Goal: Task Accomplishment & Management: Complete application form

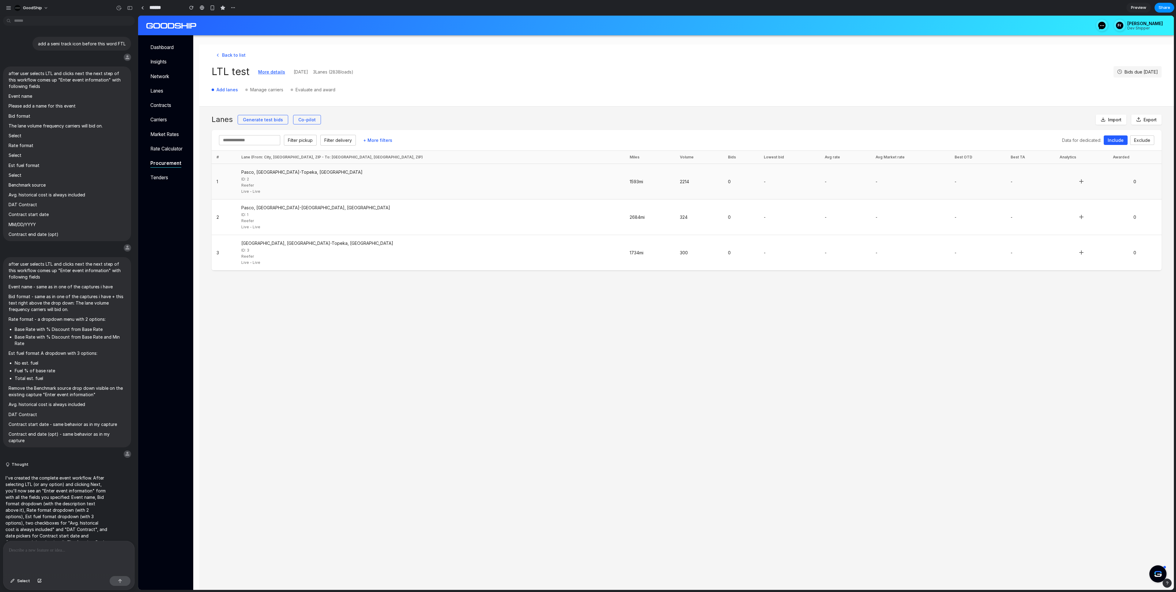
scroll to position [2363, 0]
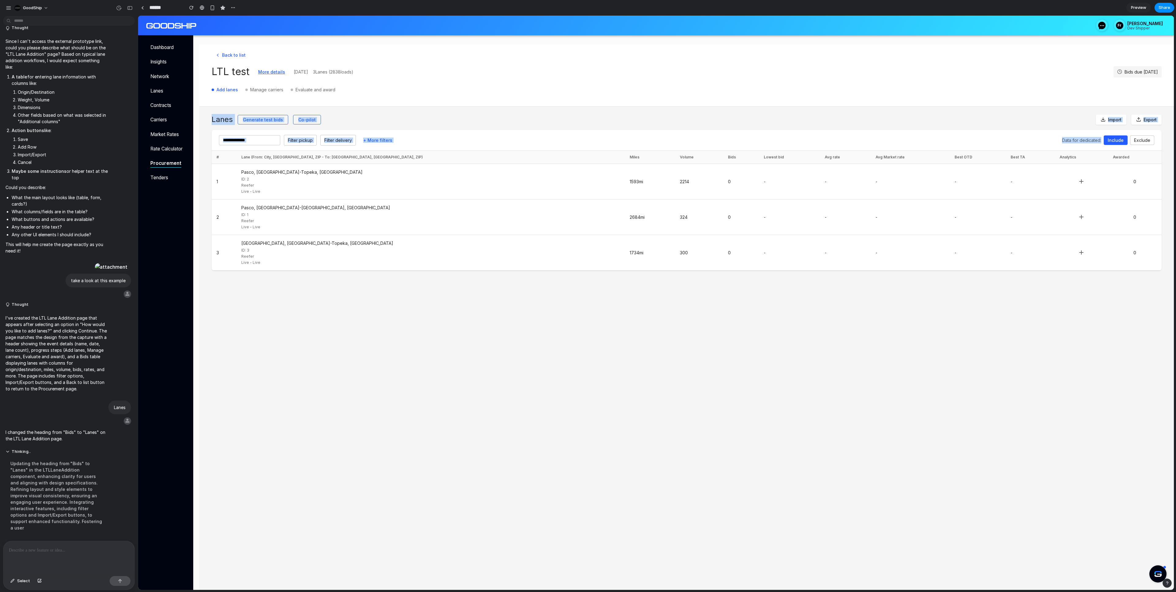
drag, startPoint x: 688, startPoint y: 105, endPoint x: 582, endPoint y: 103, distance: 106.0
click at [588, 103] on div "Back to list LTL test More details [DATE] 3 Lanes ( 2838 loads) Bids due [DATE]…" at bounding box center [686, 331] width 974 height 574
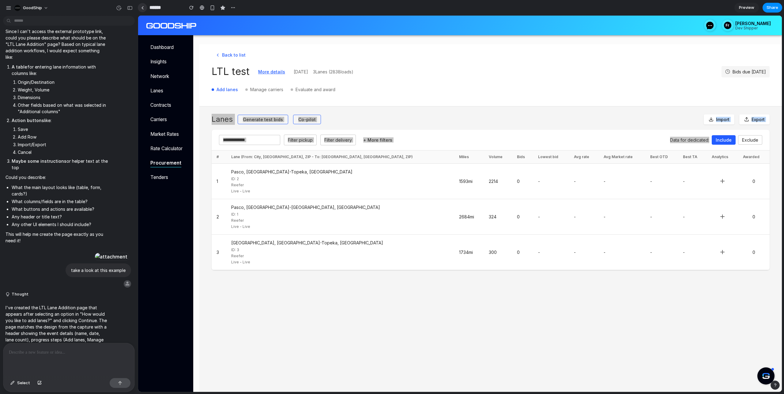
click at [142, 9] on div at bounding box center [142, 7] width 3 height 3
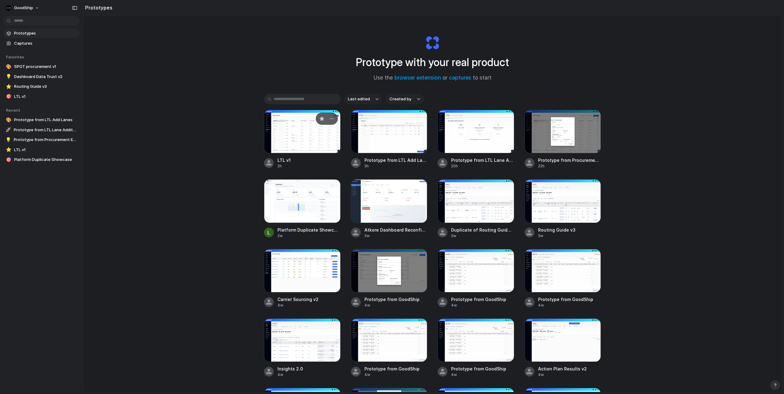
click at [299, 138] on div at bounding box center [302, 131] width 77 height 43
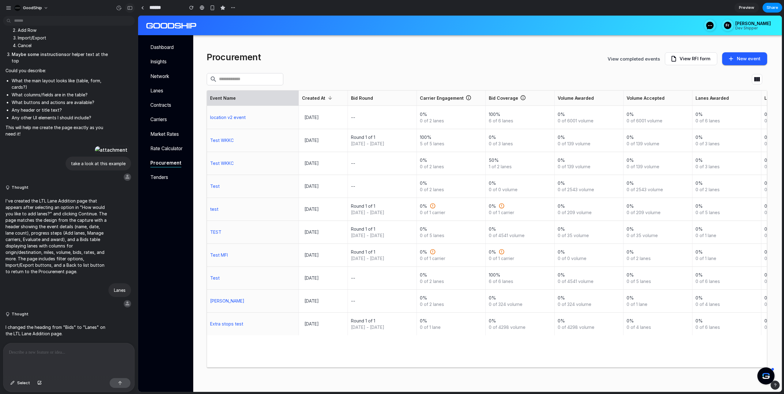
click at [129, 7] on div "button" at bounding box center [130, 8] width 6 height 4
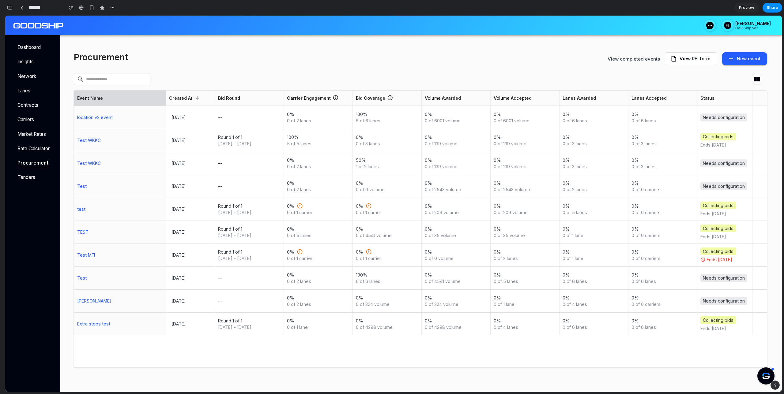
click at [745, 58] on button "New event" at bounding box center [744, 58] width 45 height 13
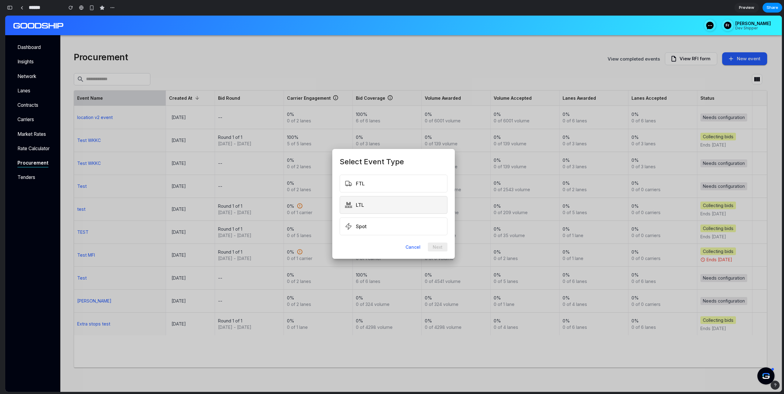
click at [373, 209] on button "LTL" at bounding box center [394, 205] width 108 height 18
click at [442, 246] on button "Next" at bounding box center [438, 247] width 20 height 9
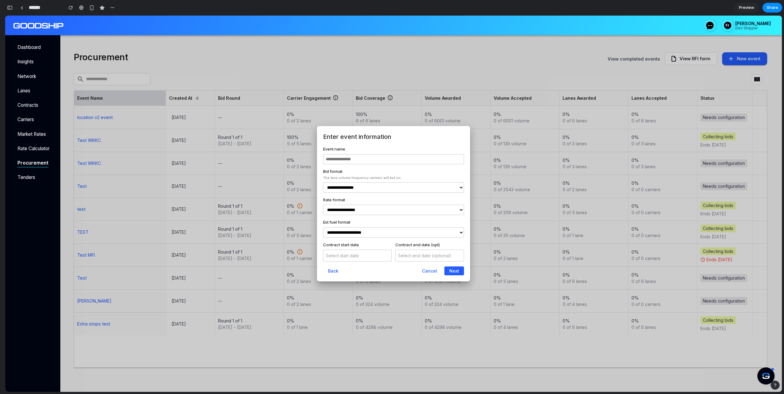
click at [370, 156] on input "text" at bounding box center [393, 159] width 141 height 10
click at [352, 189] on select "**********" at bounding box center [393, 187] width 141 height 10
click at [355, 206] on select "**********" at bounding box center [393, 210] width 141 height 10
click at [393, 237] on select "**********" at bounding box center [393, 232] width 141 height 10
click at [458, 274] on button "Next" at bounding box center [454, 271] width 20 height 9
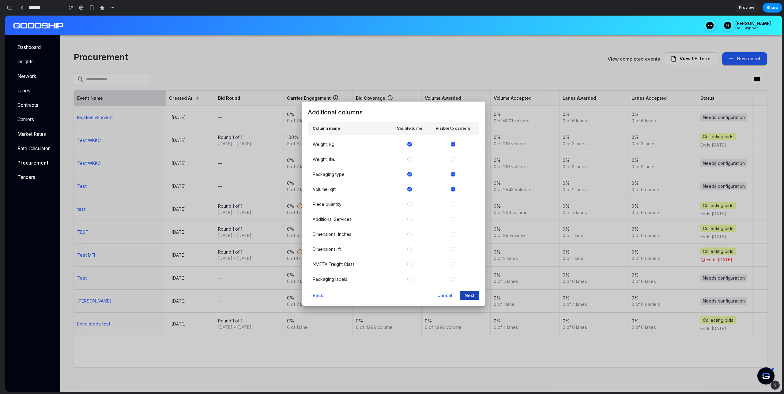
click at [471, 294] on button "Next" at bounding box center [470, 295] width 20 height 9
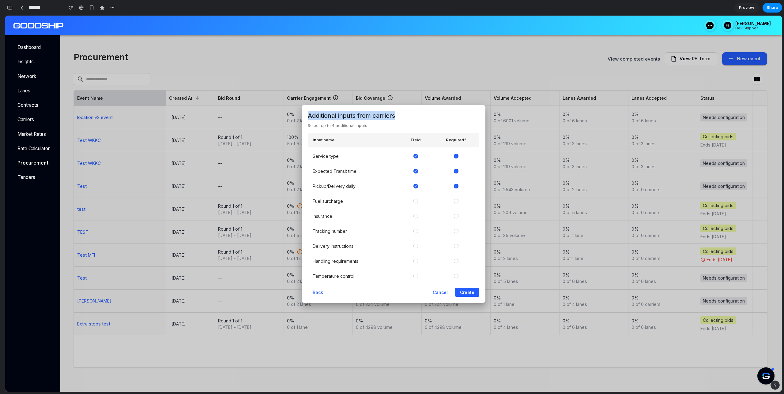
drag, startPoint x: 306, startPoint y: 117, endPoint x: 405, endPoint y: 114, distance: 98.6
click at [405, 114] on div "Additional inputs from carriers Select up to 4 additional inputs Input name Fie…" at bounding box center [394, 204] width 184 height 198
click at [352, 122] on div "Additional inputs from carriers Select up to 4 additional inputs Input name Fie…" at bounding box center [394, 204] width 184 height 198
drag, startPoint x: 332, startPoint y: 126, endPoint x: 393, endPoint y: 126, distance: 61.2
click at [393, 126] on p "Select up to 4 additional inputs" at bounding box center [393, 126] width 171 height 6
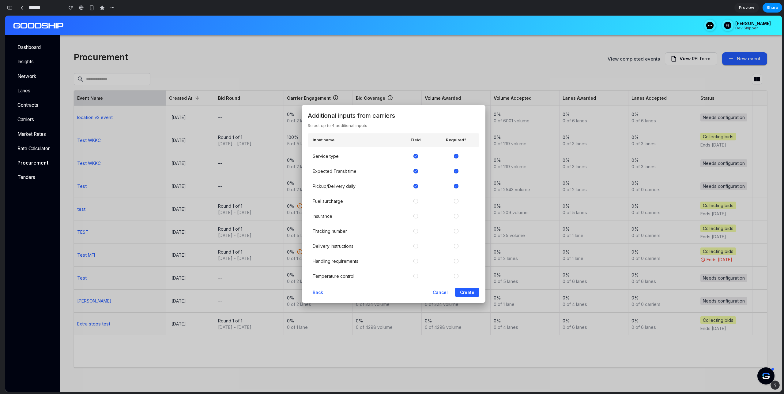
click at [347, 129] on div "Additional inputs from carriers Select up to 4 additional inputs Input name Fie…" at bounding box center [394, 204] width 184 height 198
drag, startPoint x: 332, startPoint y: 125, endPoint x: 341, endPoint y: 125, distance: 9.2
click at [338, 125] on p "Select up to 4 additional inputs" at bounding box center [393, 126] width 171 height 6
click at [330, 126] on p "Select up to 4 additional inputs" at bounding box center [393, 126] width 171 height 6
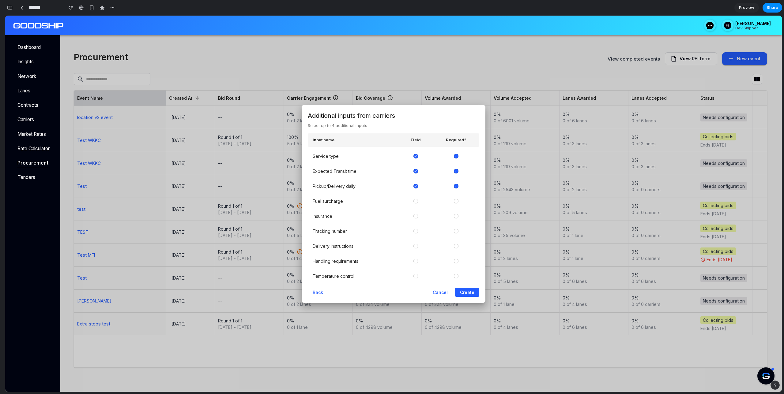
click at [333, 126] on p "Select up to 4 additional inputs" at bounding box center [393, 126] width 171 height 6
click at [331, 127] on p "Select up to 4 additional inputs" at bounding box center [393, 126] width 171 height 6
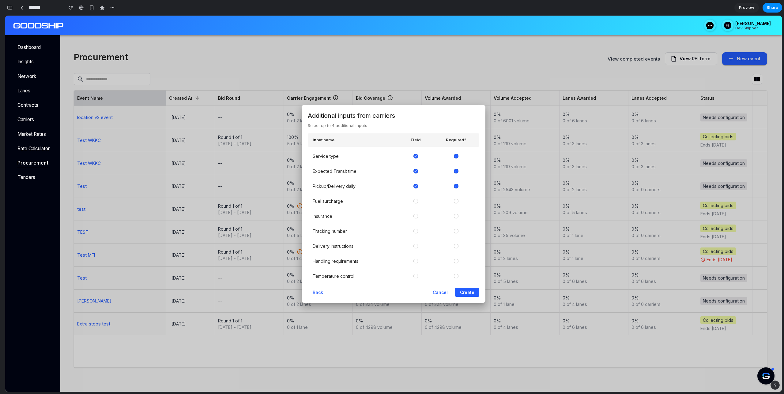
click at [332, 130] on div "Additional inputs from carriers Select up to 4 additional inputs Input name Fie…" at bounding box center [394, 204] width 184 height 198
click at [469, 296] on button "Create" at bounding box center [467, 292] width 24 height 9
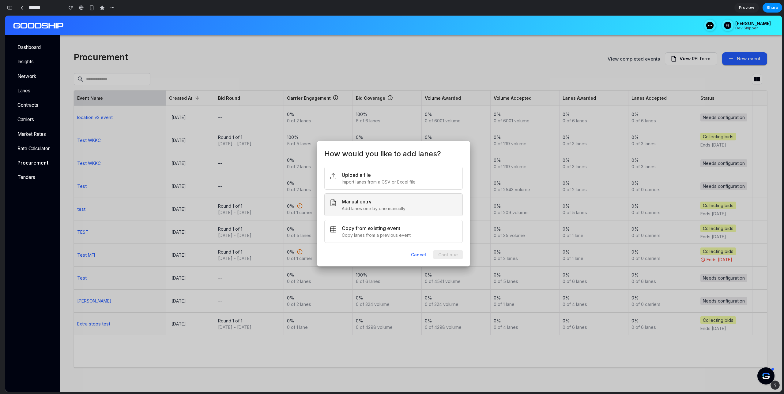
click at [399, 211] on button "Manual entry Add lanes one by one manually" at bounding box center [393, 204] width 138 height 23
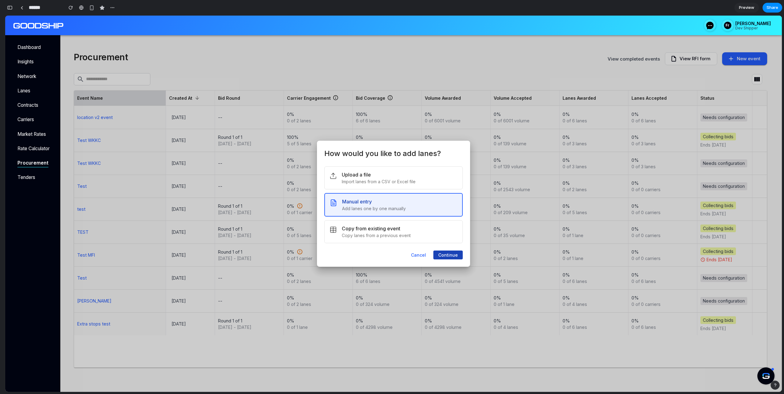
click at [452, 257] on button "Continue" at bounding box center [447, 255] width 29 height 9
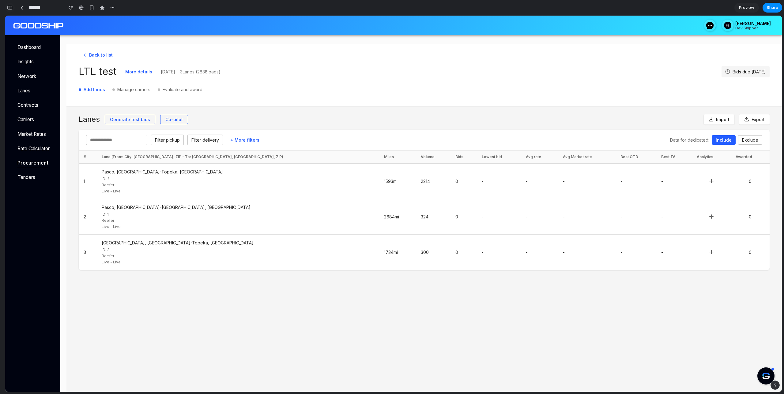
click at [12, 7] on div "button" at bounding box center [10, 8] width 6 height 4
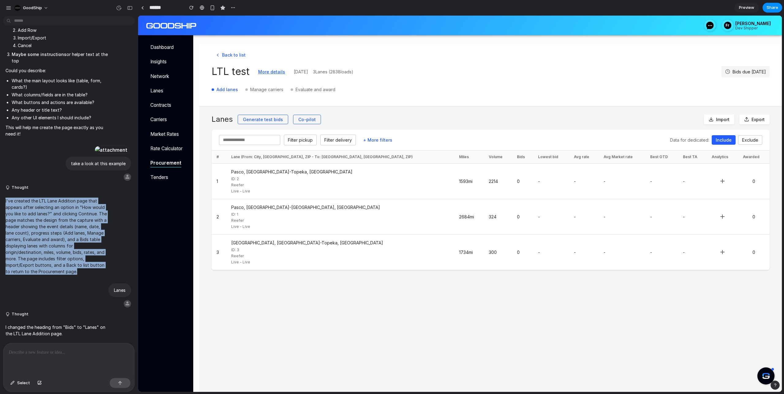
drag, startPoint x: 5, startPoint y: 201, endPoint x: 93, endPoint y: 277, distance: 116.6
click at [93, 277] on div "I've created the LTL Lane Addition page that appears after selecting an option …" at bounding box center [56, 236] width 107 height 85
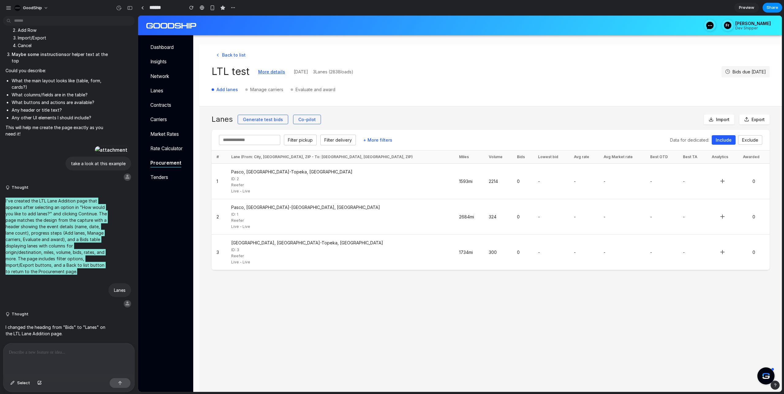
click at [658, 320] on div "Lanes Generate test bids Co-pilot Import Export Filter pickup Filter delivery +…" at bounding box center [490, 264] width 582 height 314
